Goal: Task Accomplishment & Management: Manage account settings

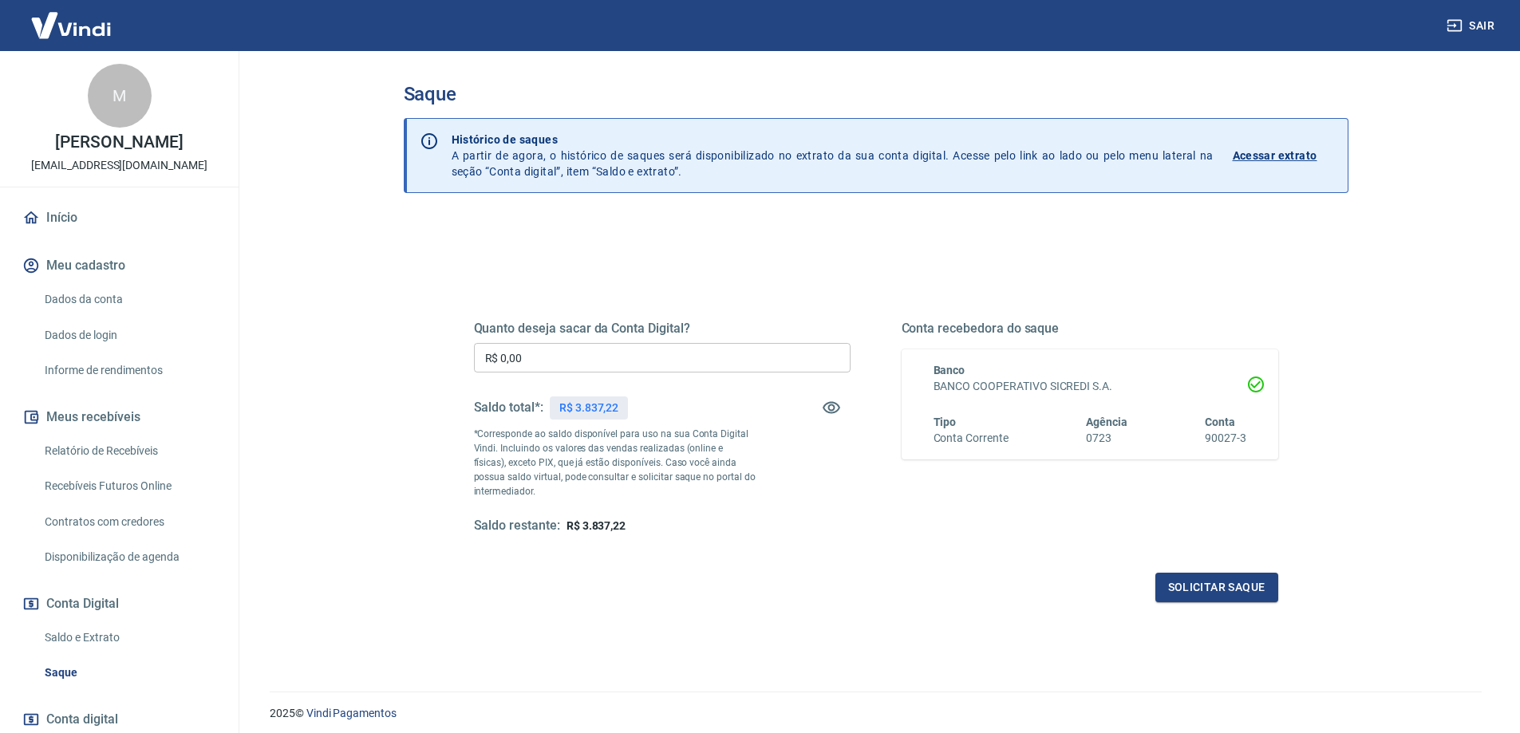
click at [617, 365] on input "R$ 0,00" at bounding box center [662, 358] width 377 height 30
type input "R$ 3.837,22"
click at [1227, 587] on button "Solicitar saque" at bounding box center [1217, 588] width 123 height 30
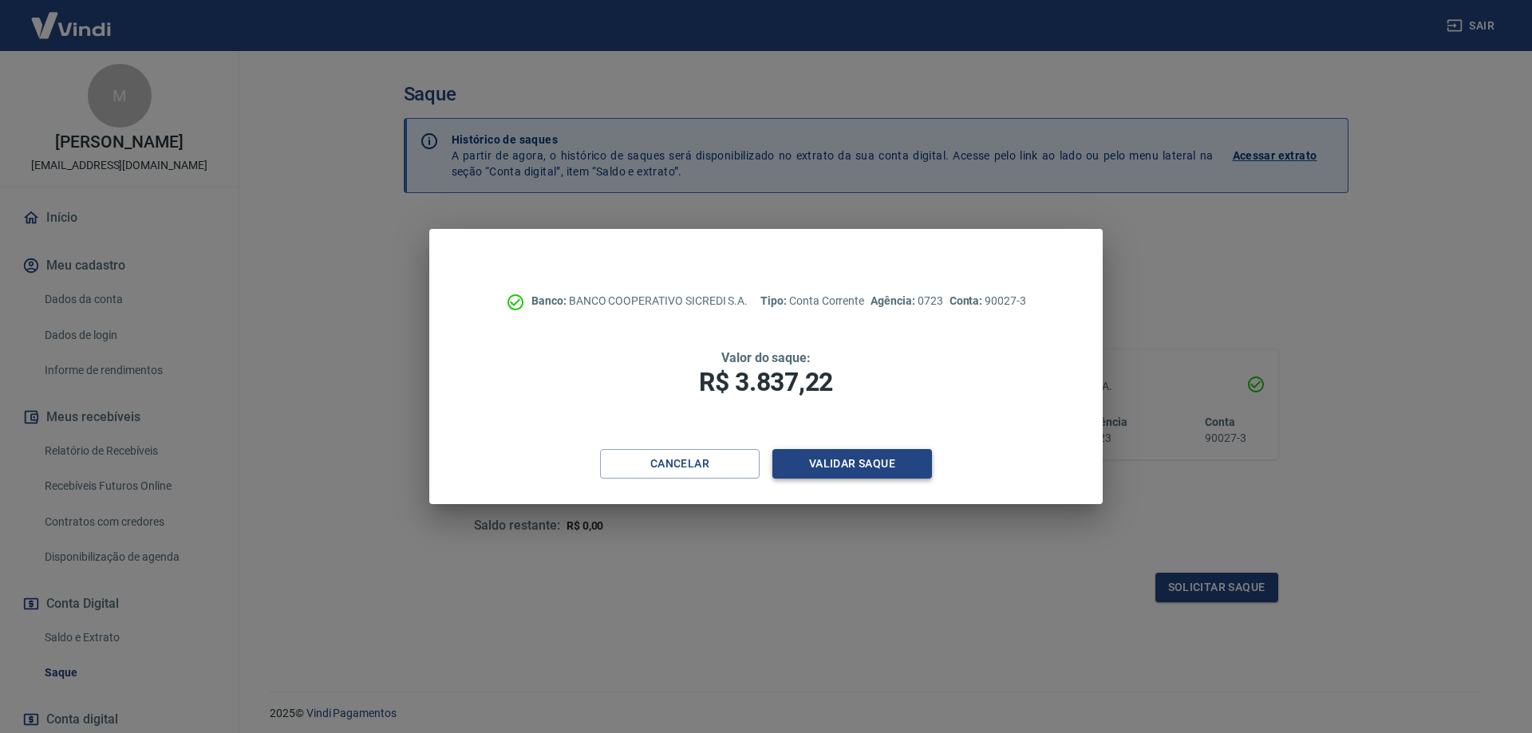
click at [848, 469] on button "Validar saque" at bounding box center [853, 464] width 160 height 30
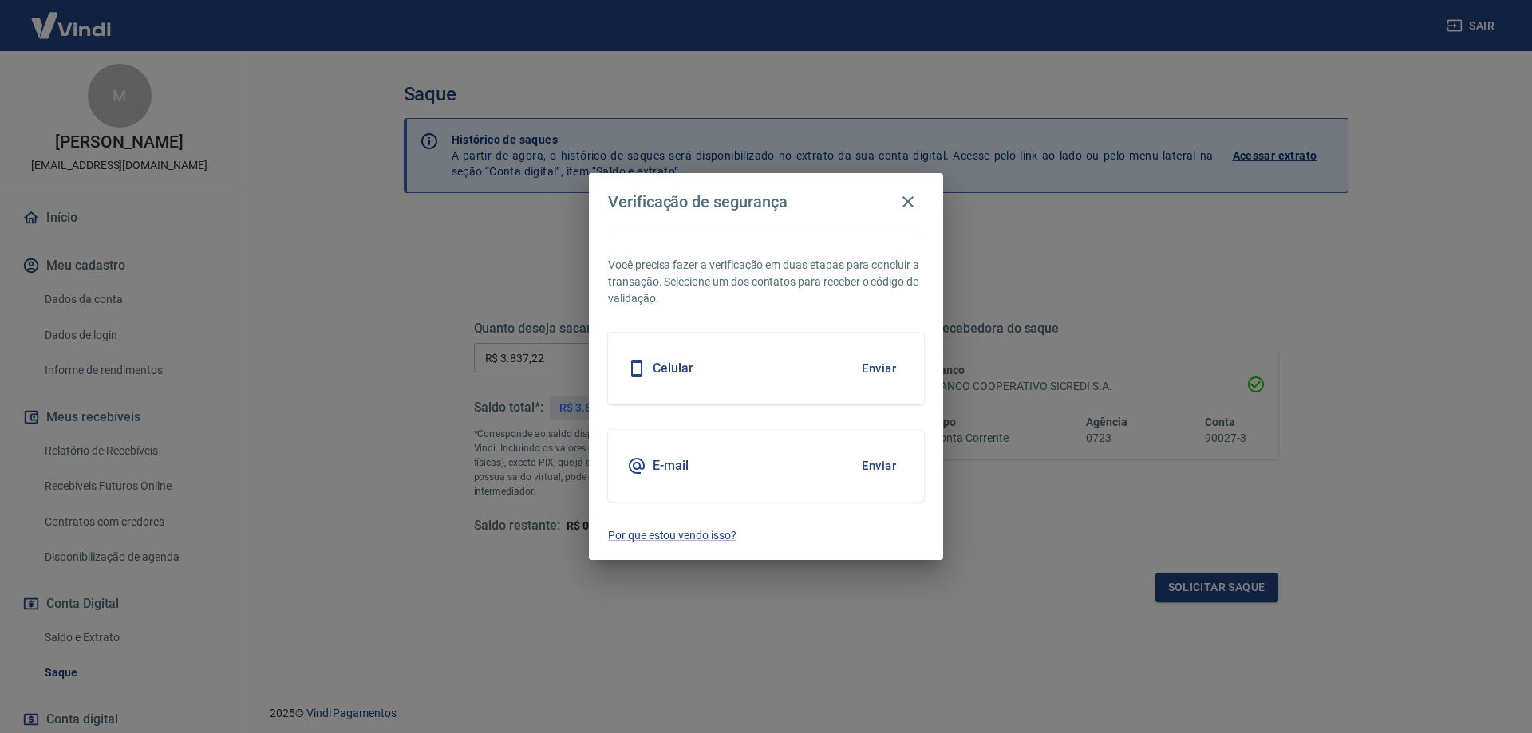
click at [880, 363] on button "Enviar" at bounding box center [879, 369] width 52 height 34
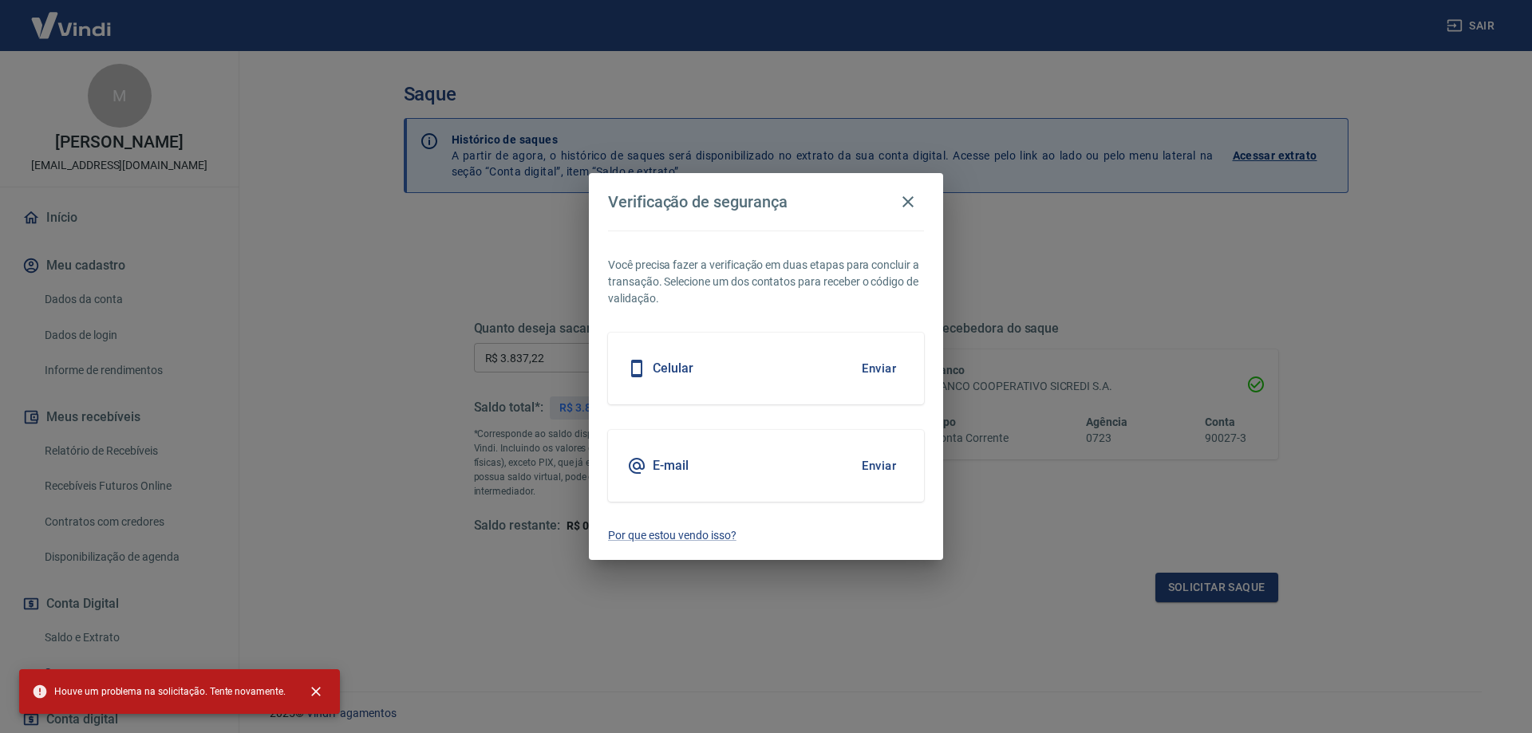
click at [869, 366] on button "Enviar" at bounding box center [879, 369] width 52 height 34
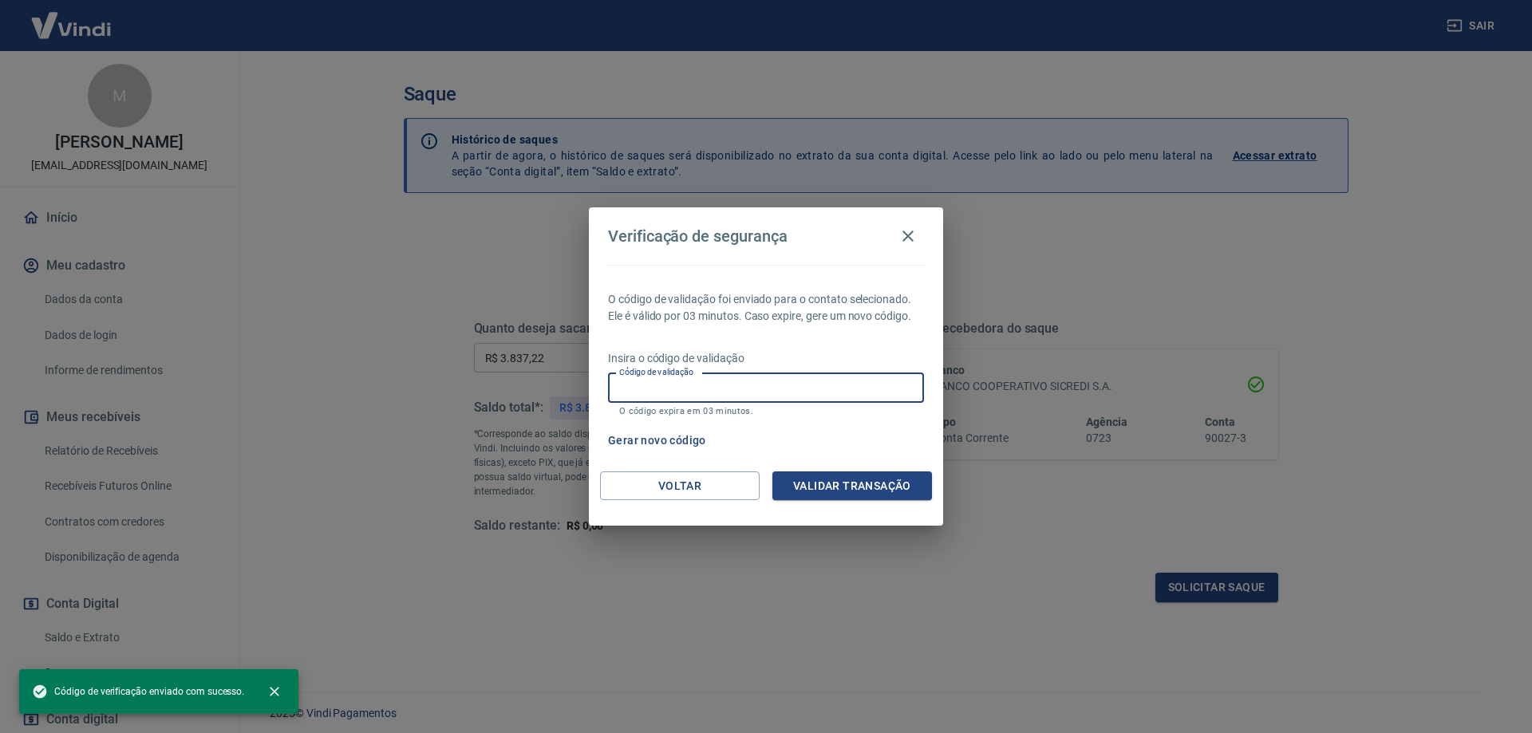
click at [769, 397] on input "Código de validação" at bounding box center [766, 388] width 316 height 30
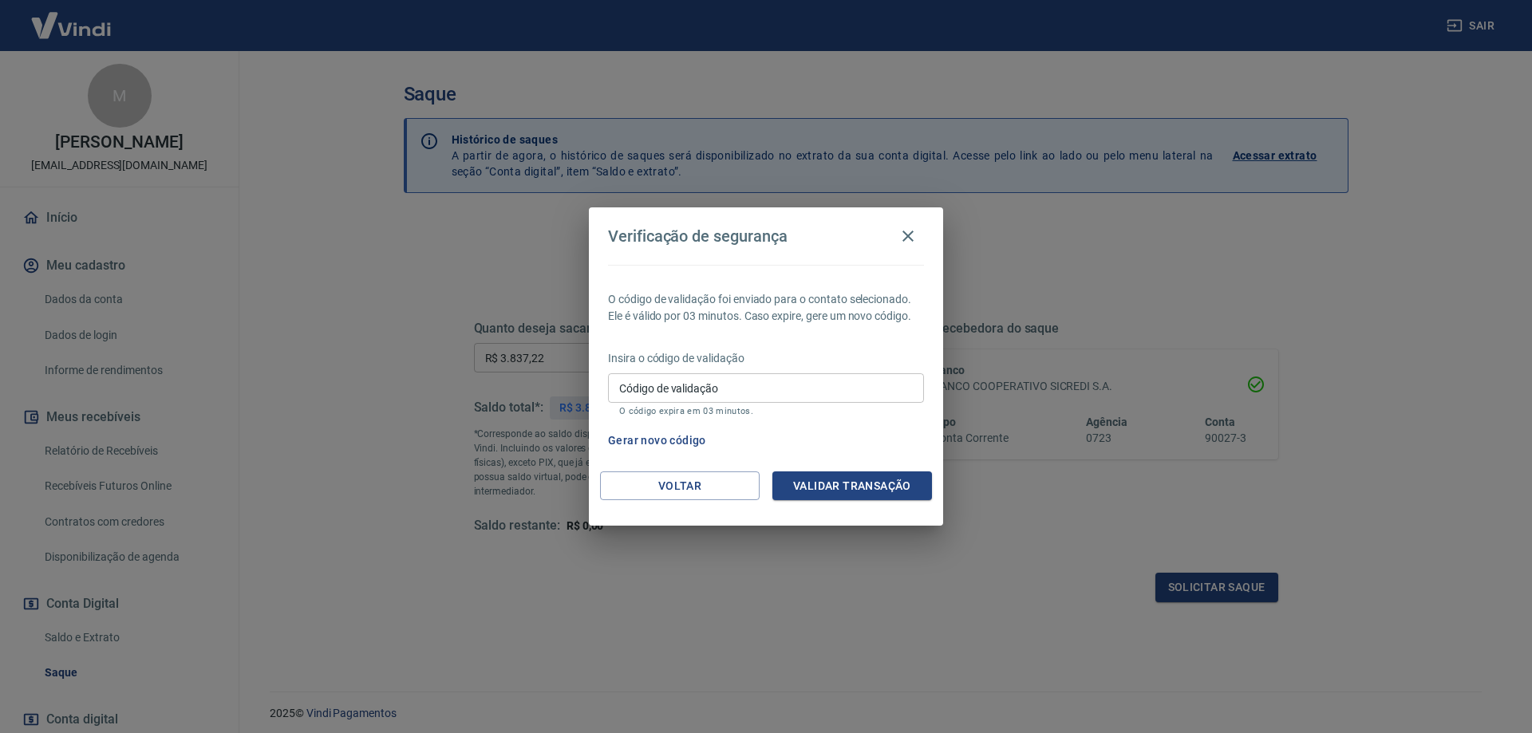
click at [685, 381] on label "Código de validação" at bounding box center [668, 389] width 99 height 16
click at [685, 381] on input "Código de validação" at bounding box center [766, 388] width 316 height 30
type input "221928"
click at [848, 493] on button "Validar transação" at bounding box center [853, 487] width 160 height 30
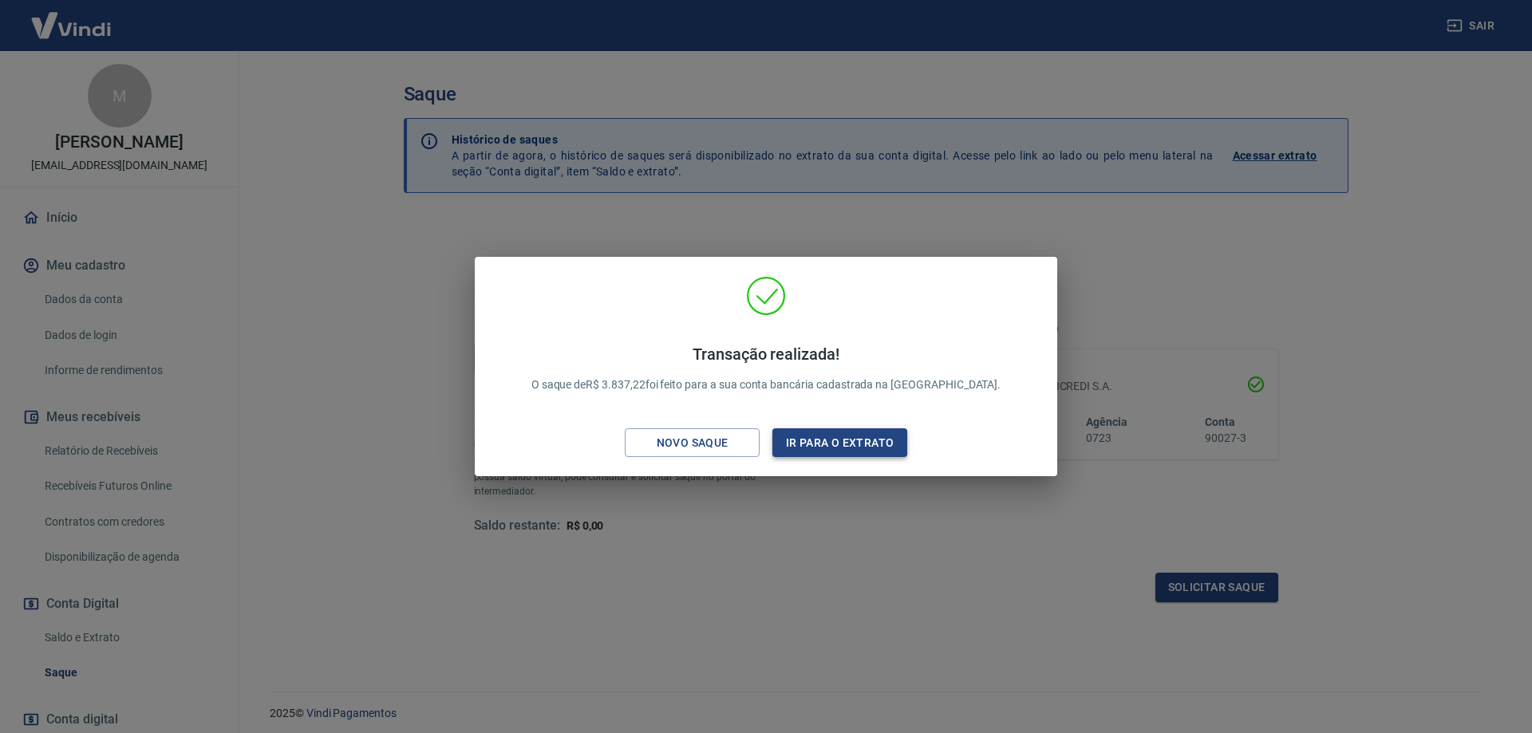
click at [838, 431] on button "Ir para o extrato" at bounding box center [840, 444] width 135 height 30
